Goal: Information Seeking & Learning: Learn about a topic

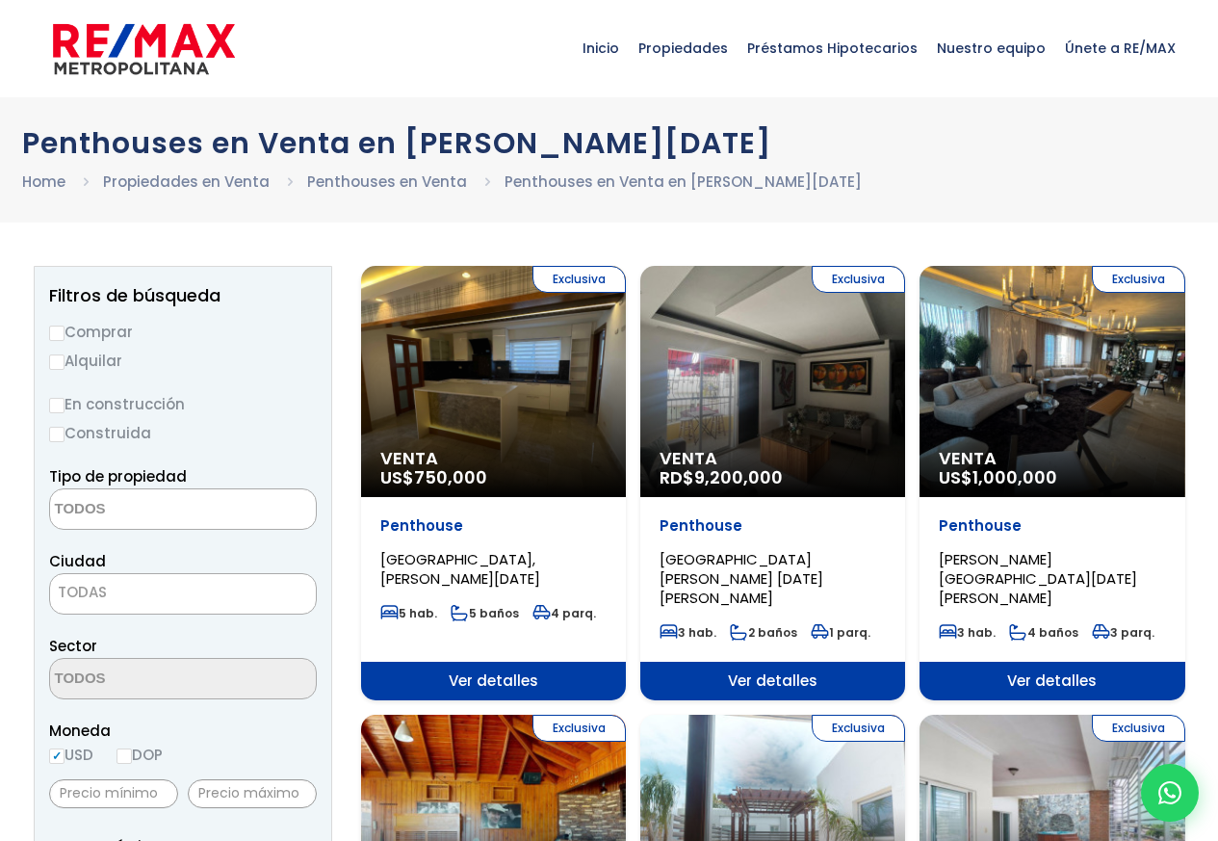
select select
click at [239, 804] on input "text" at bounding box center [252, 793] width 129 height 29
paste input "120000"
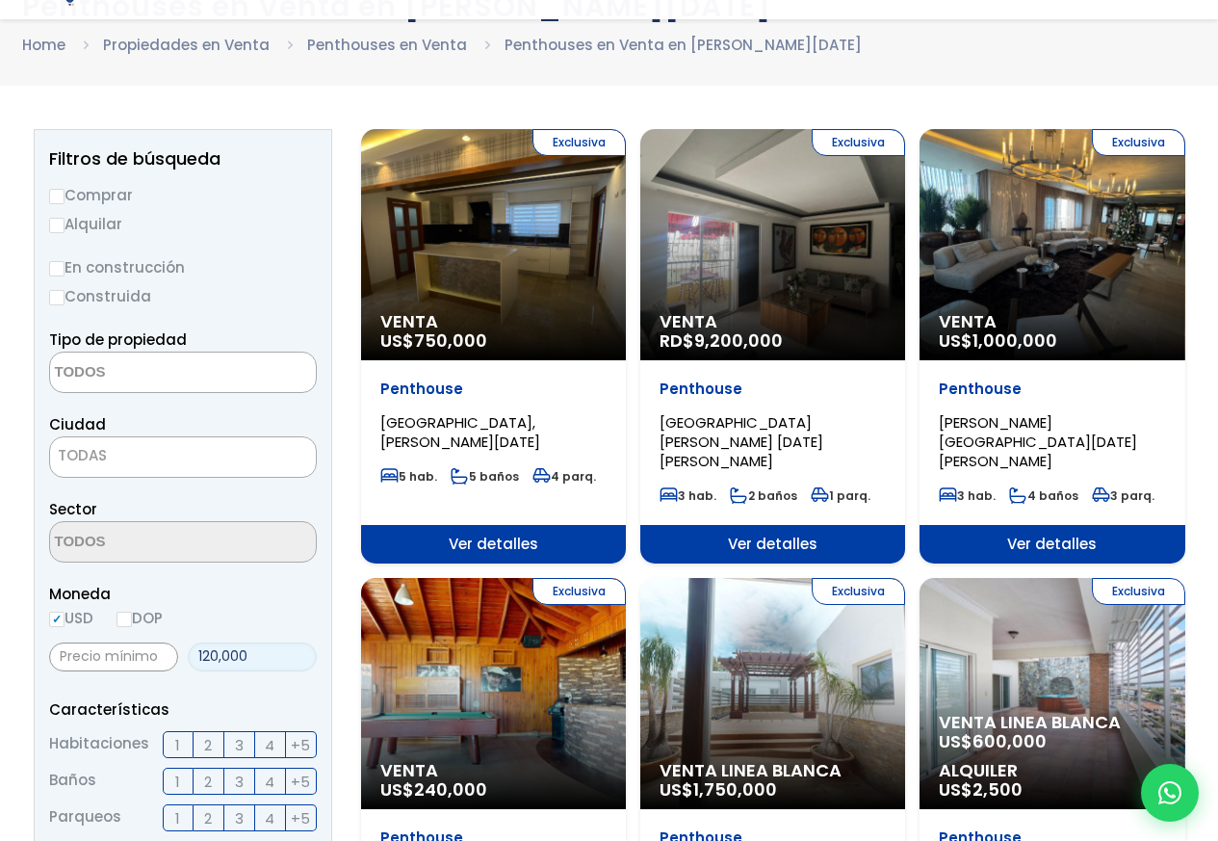
scroll to position [693, 0]
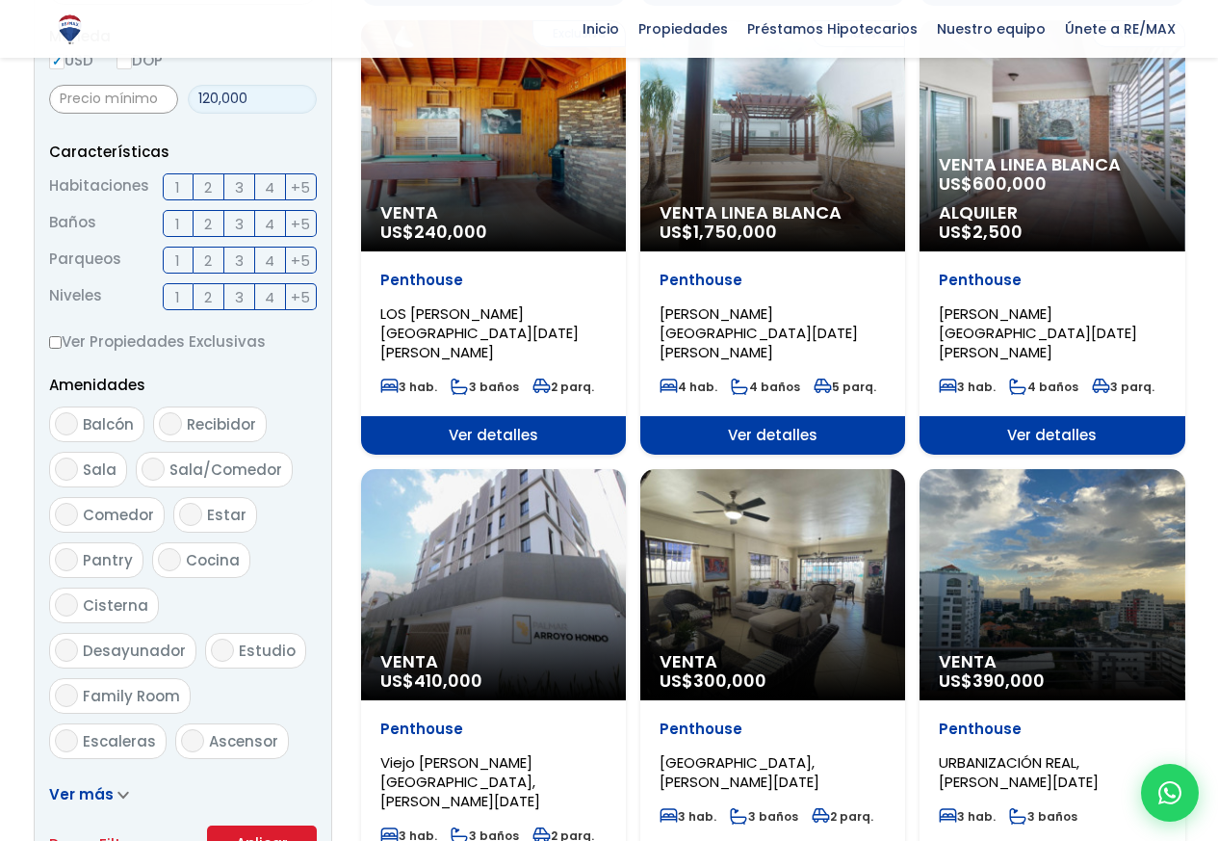
type input "120,000"
click at [193, 202] on ul "Habitaciones 1 2 3 4 +5 Baños 1" at bounding box center [183, 241] width 268 height 137
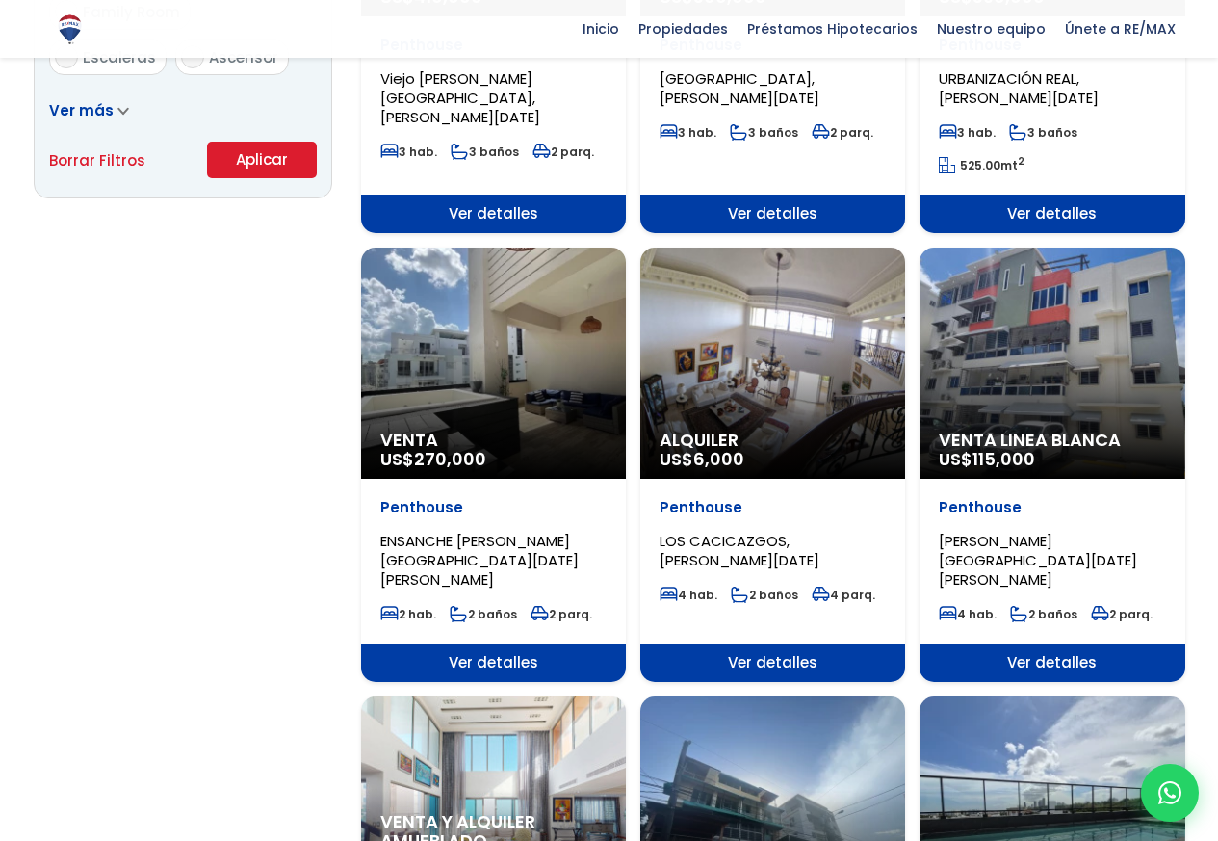
scroll to position [1387, 0]
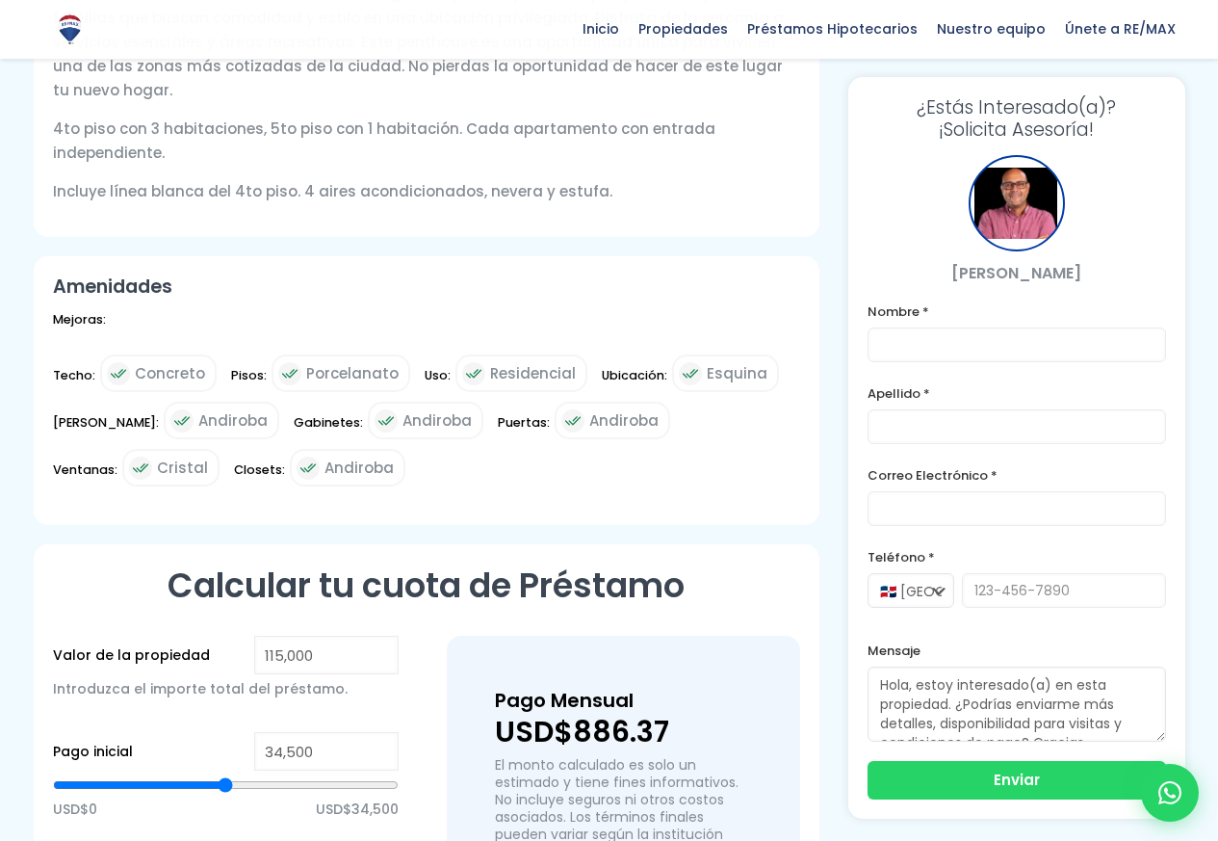
scroll to position [924, 0]
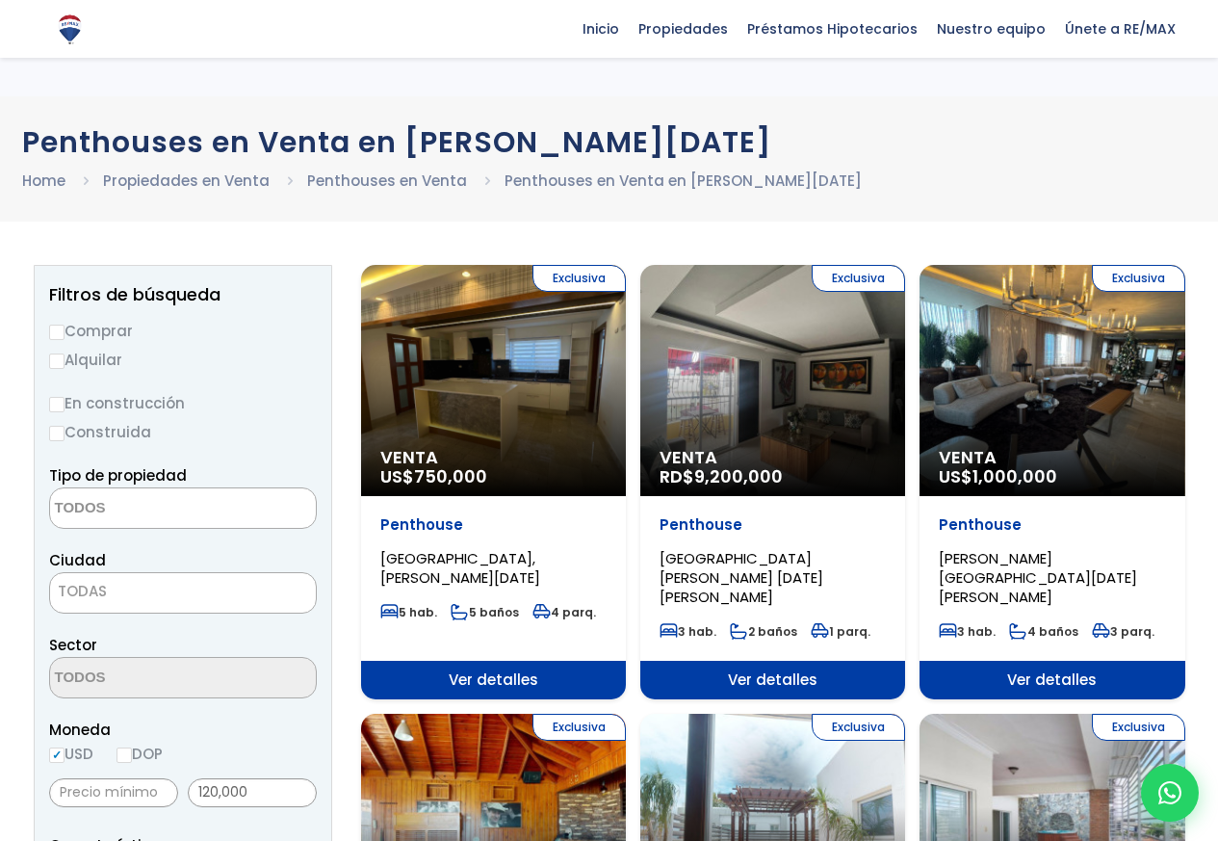
select select
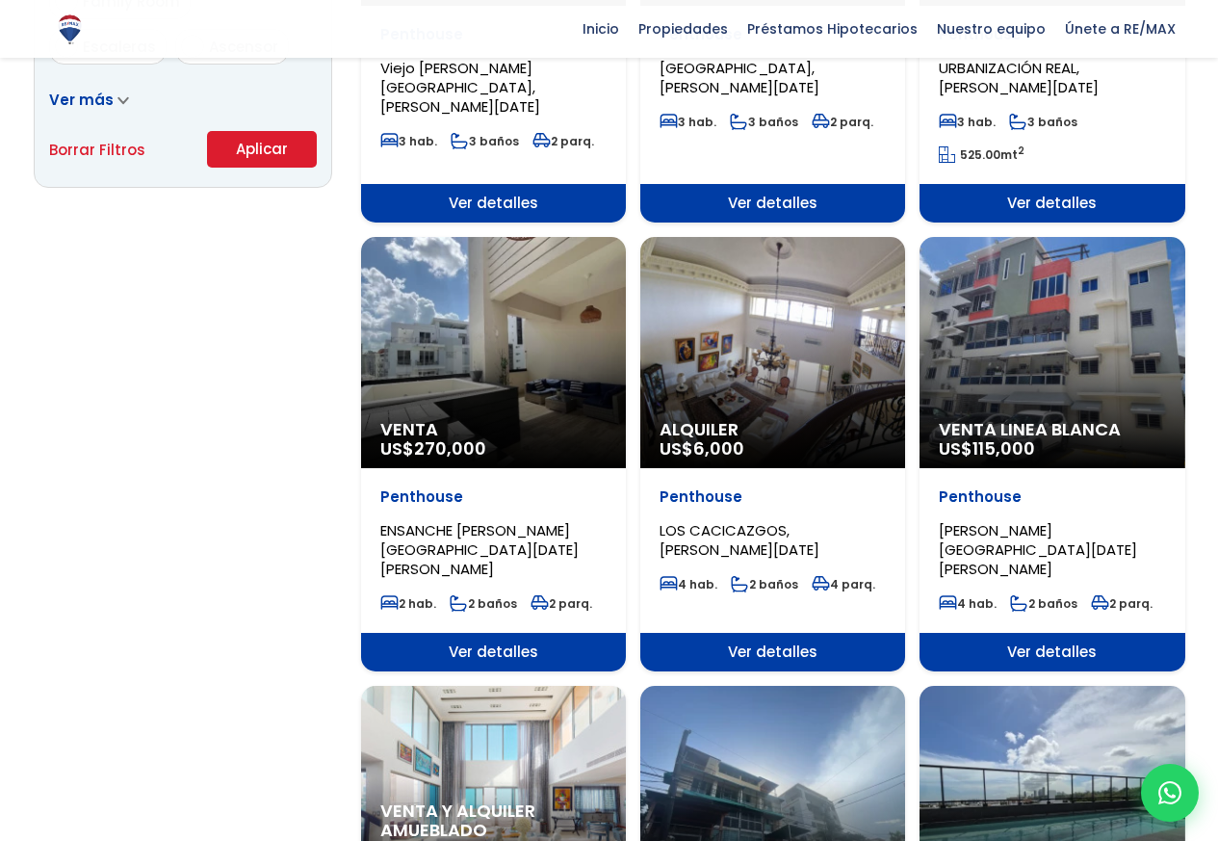
scroll to position [1387, 0]
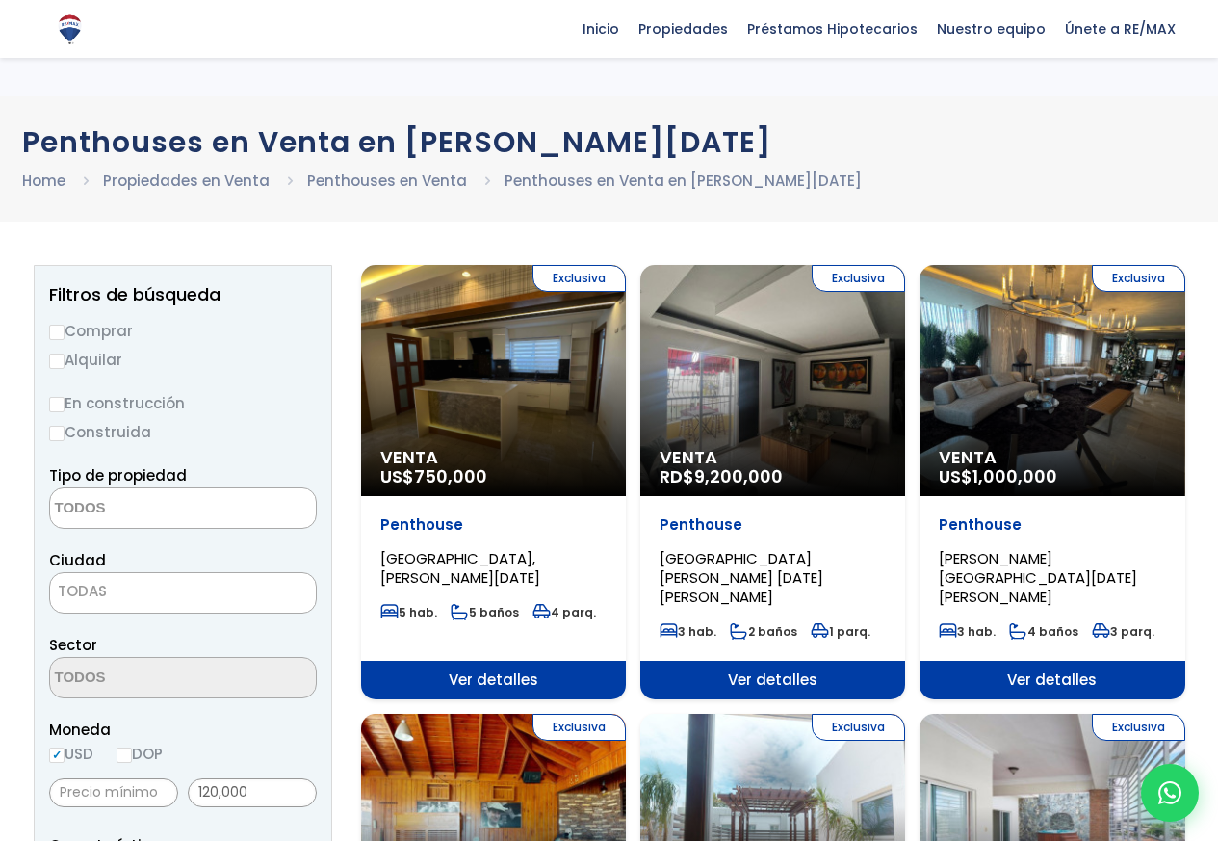
select select
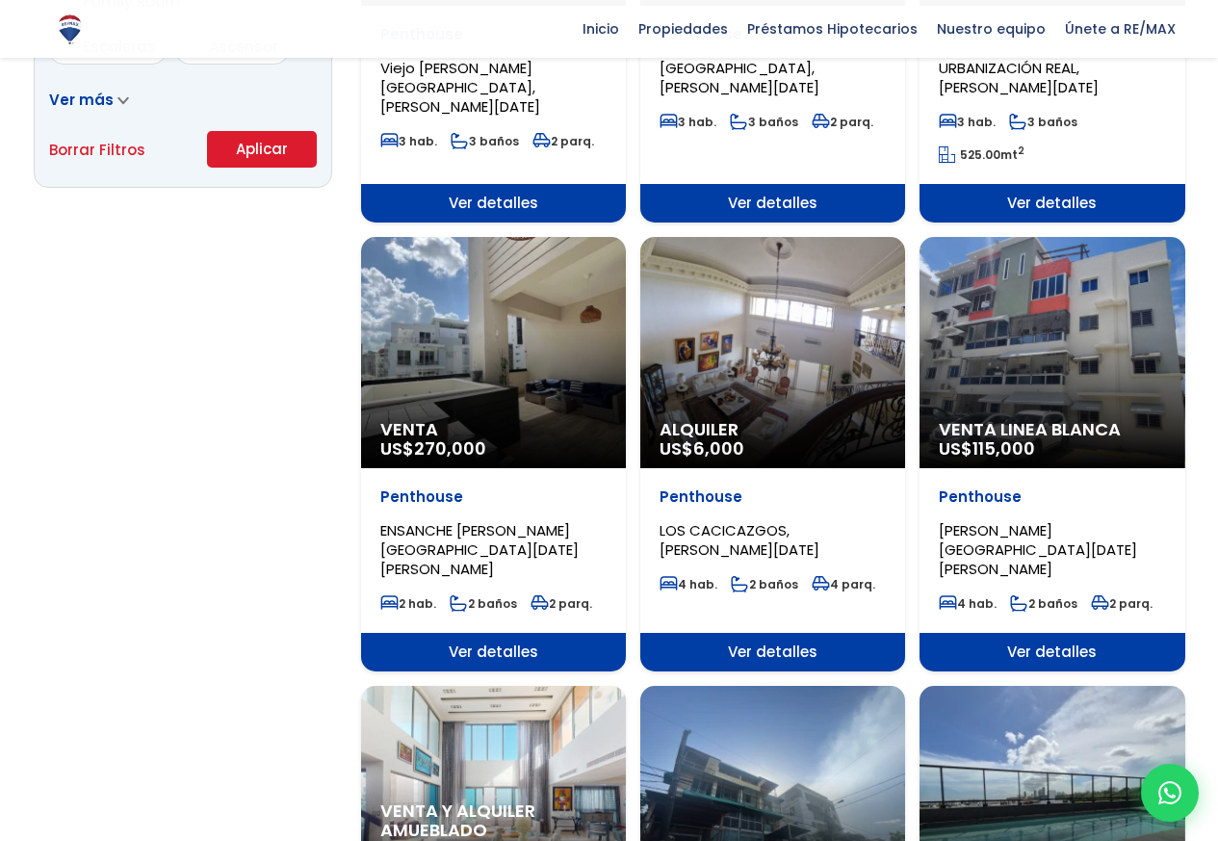
scroll to position [1387, 0]
